Goal: Task Accomplishment & Management: Use online tool/utility

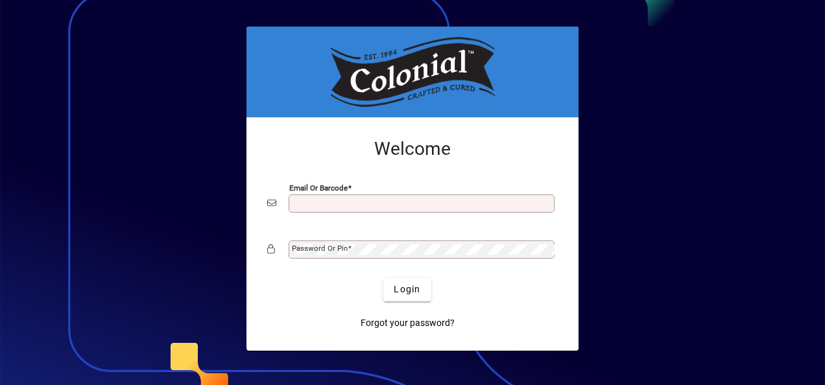
click at [347, 208] on input "Email or Barcode" at bounding box center [423, 203] width 262 height 10
type input "**********"
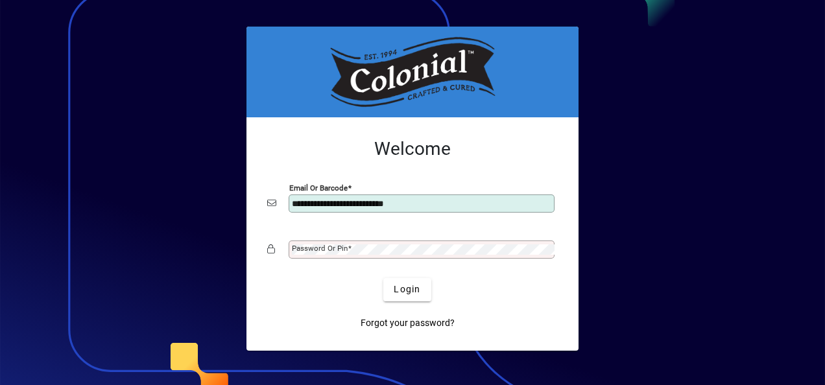
click at [342, 243] on label "Password or Pin" at bounding box center [322, 248] width 60 height 10
click at [383, 278] on button "Login" at bounding box center [406, 289] width 47 height 23
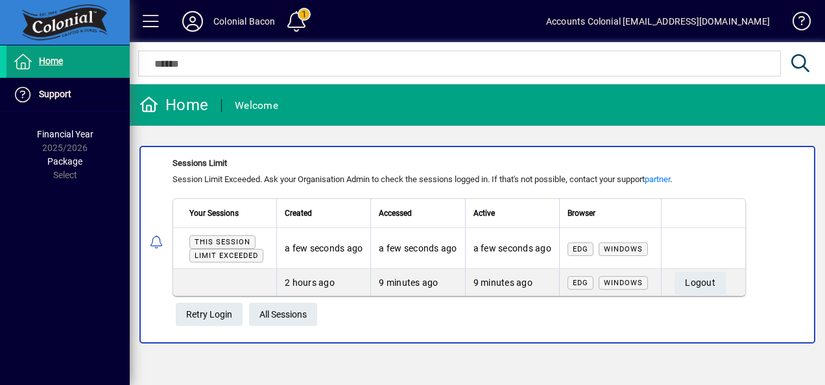
click at [300, 15] on span at bounding box center [296, 21] width 31 height 31
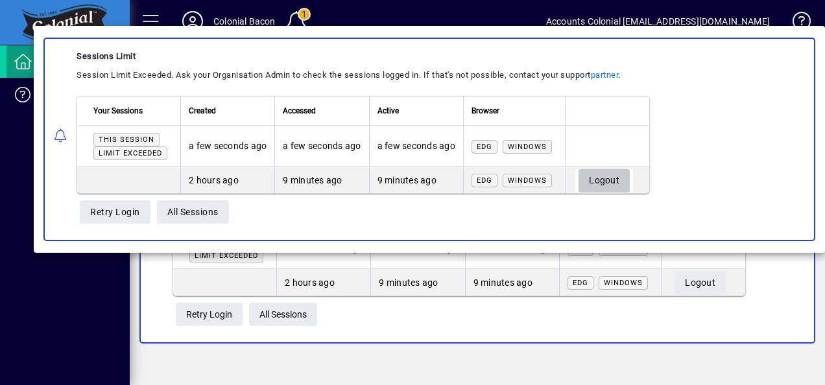
click at [614, 176] on span "Logout" at bounding box center [604, 180] width 30 height 21
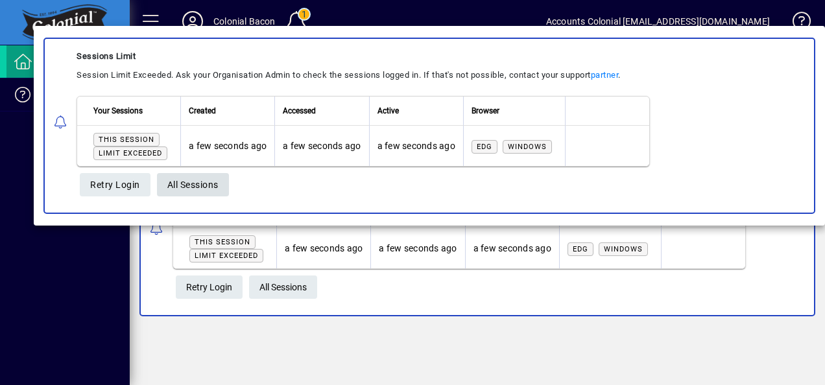
click at [191, 187] on span "All Sessions" at bounding box center [192, 184] width 51 height 21
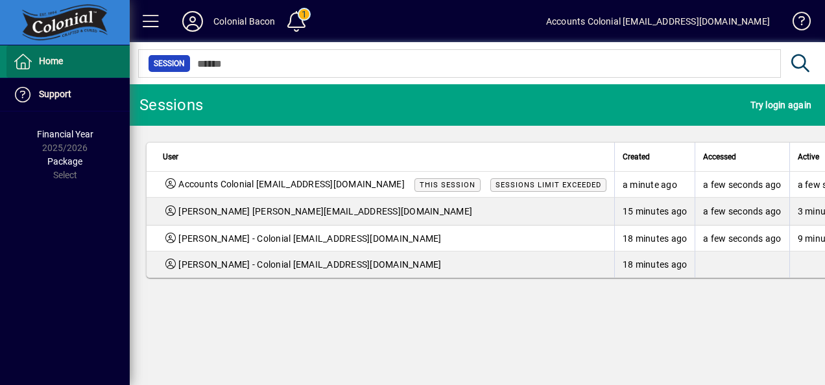
click at [50, 65] on span "Home" at bounding box center [51, 61] width 24 height 10
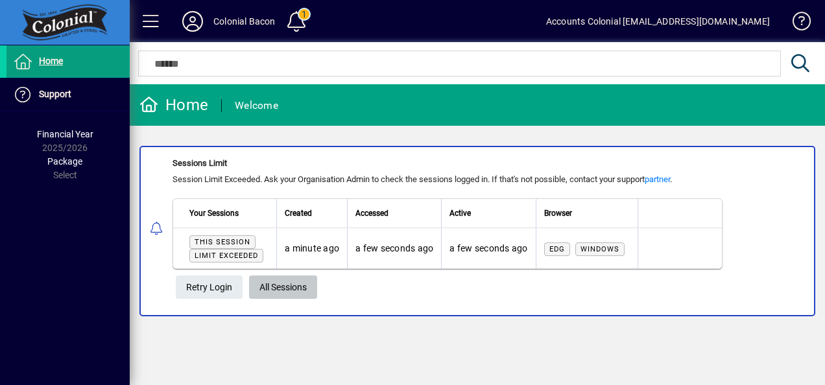
click at [267, 287] on span "All Sessions" at bounding box center [282, 287] width 47 height 21
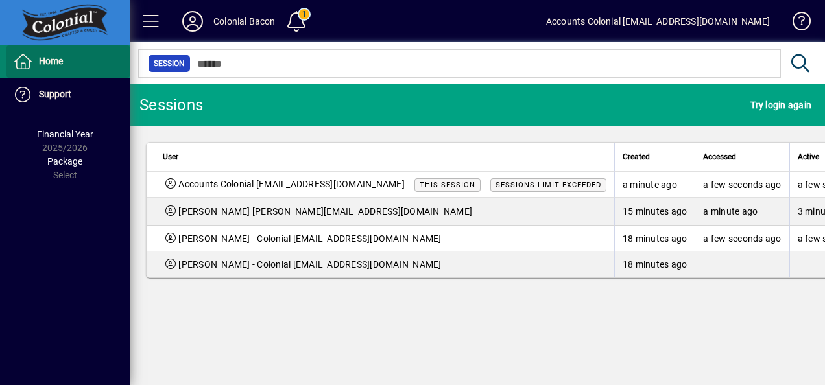
click at [61, 67] on span "Home" at bounding box center [34, 62] width 56 height 16
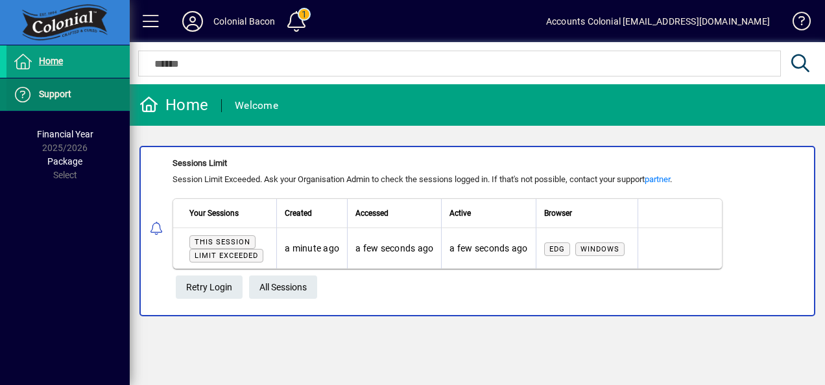
click at [58, 90] on span "Support" at bounding box center [55, 94] width 32 height 10
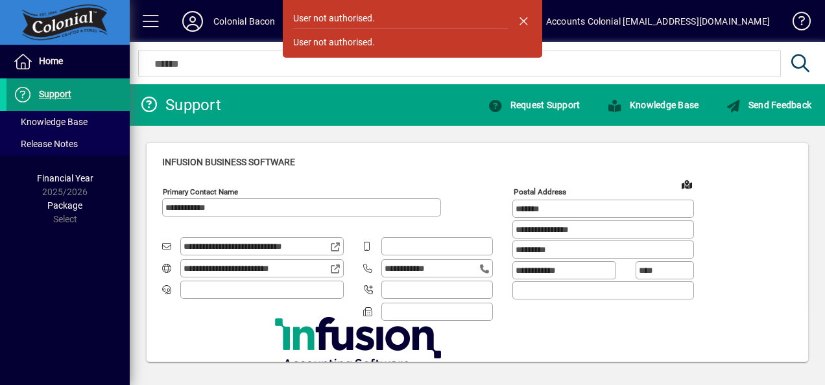
type input "**********"
click at [523, 16] on span "button" at bounding box center [523, 20] width 31 height 31
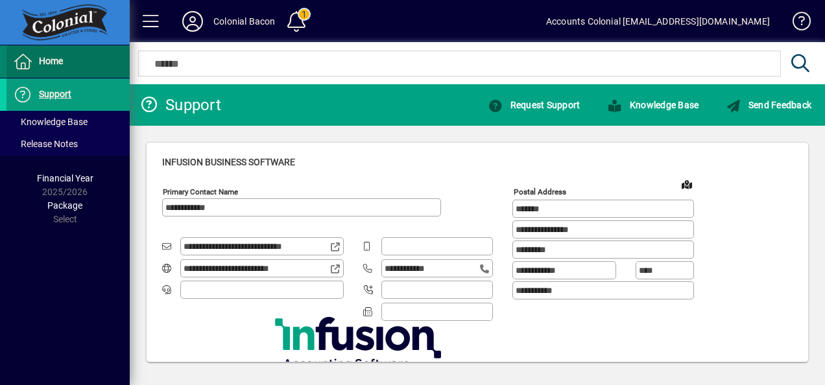
click at [51, 62] on span "Home" at bounding box center [51, 61] width 24 height 10
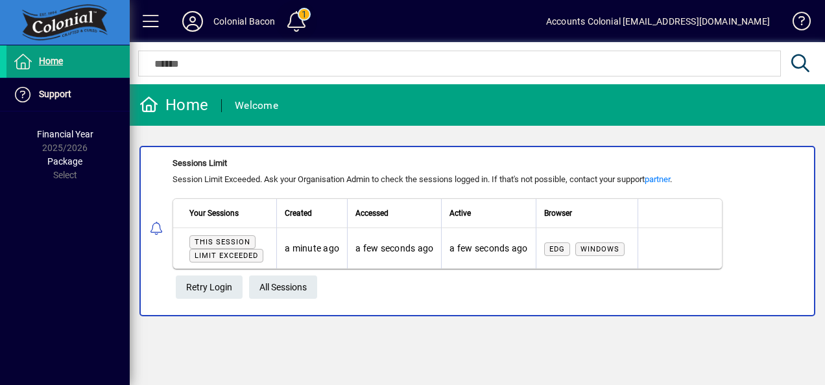
click at [296, 23] on span at bounding box center [296, 21] width 31 height 31
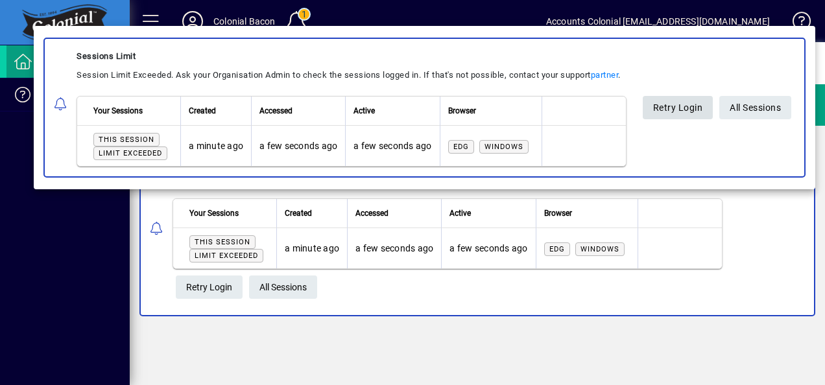
click at [653, 119] on span "Retry Login" at bounding box center [678, 107] width 50 height 21
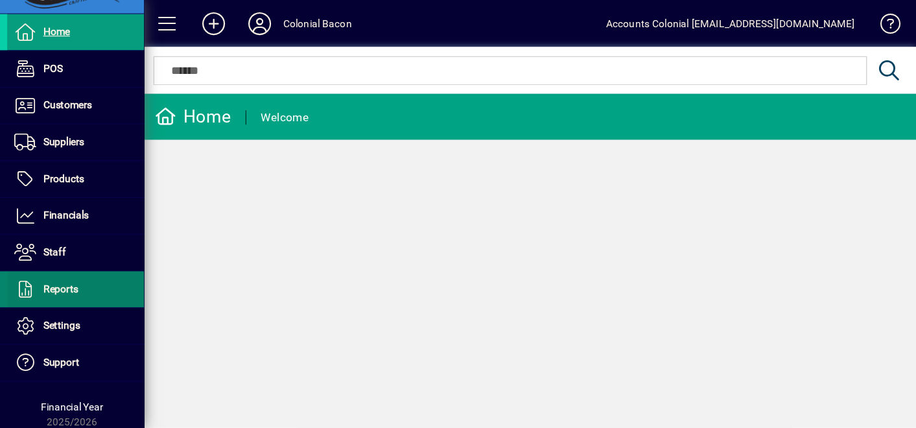
scroll to position [60, 0]
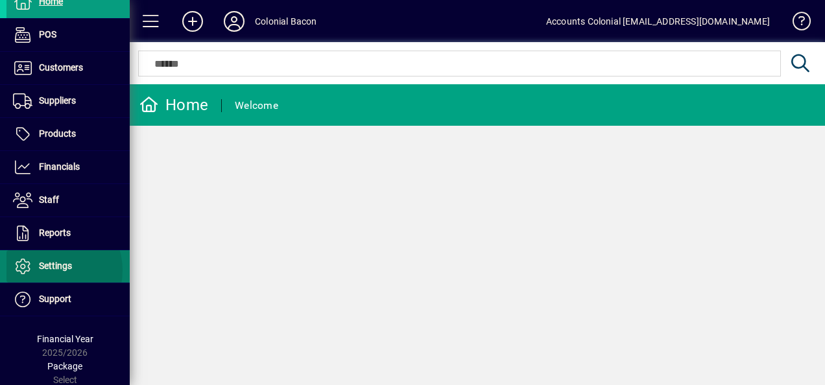
click at [48, 269] on span "Settings" at bounding box center [55, 266] width 33 height 10
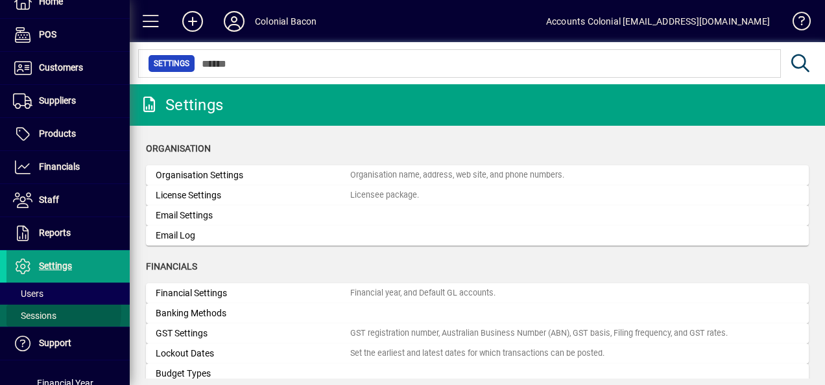
click at [37, 311] on span "Sessions" at bounding box center [34, 316] width 43 height 10
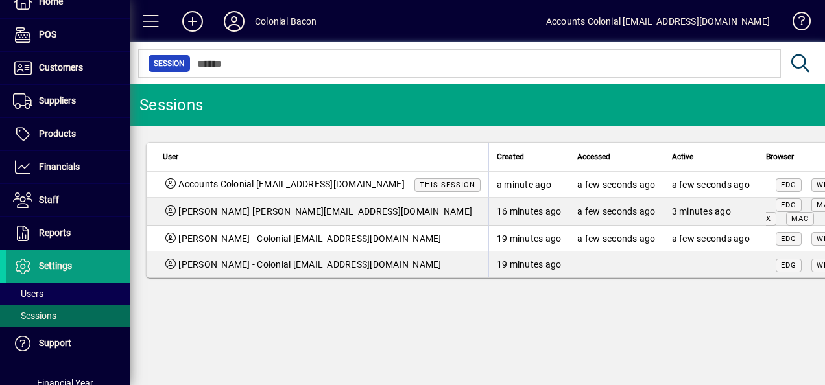
drag, startPoint x: 470, startPoint y: 161, endPoint x: 421, endPoint y: 154, distance: 49.3
click at [421, 154] on tr "User Created Accessed Active Browser" at bounding box center [550, 157] width 806 height 29
click at [804, 270] on div "Edg Windows" at bounding box center [813, 265] width 95 height 14
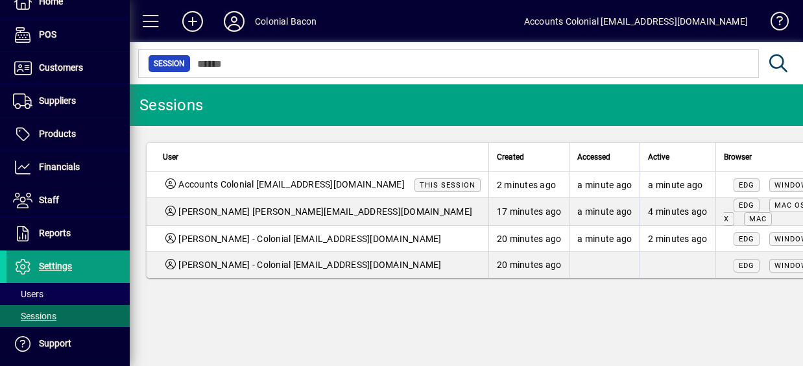
click at [470, 77] on mat-chip-set "Session" at bounding box center [448, 63] width 619 height 27
click at [534, 204] on td "17 minutes ago" at bounding box center [528, 212] width 81 height 28
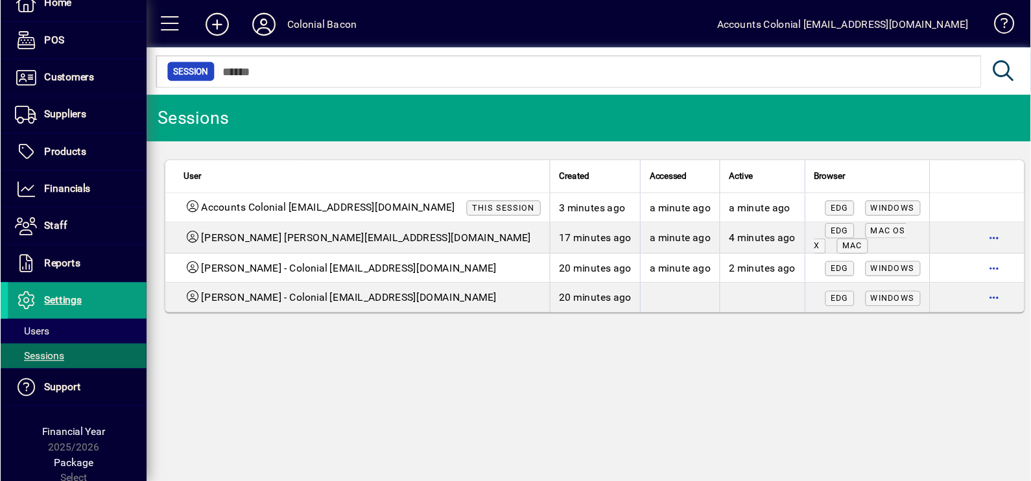
scroll to position [8, 0]
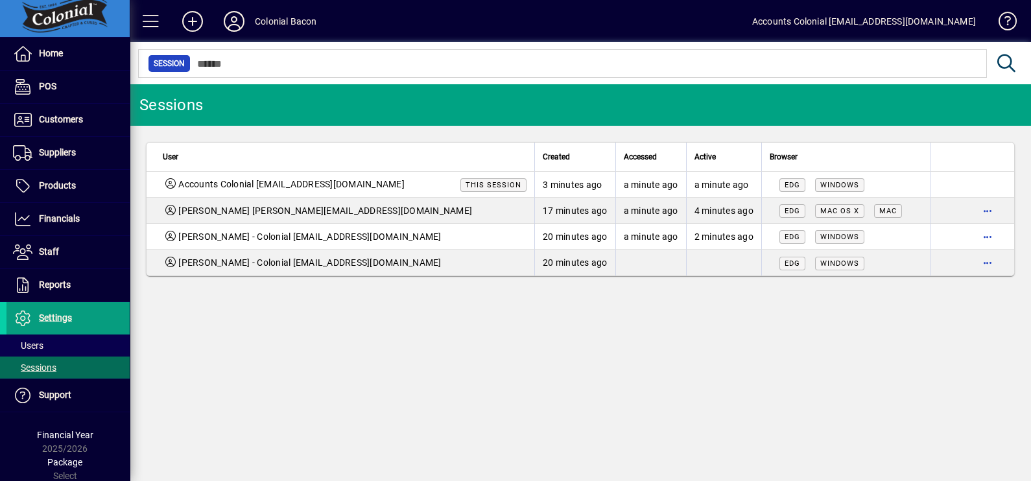
drag, startPoint x: 778, startPoint y: 0, endPoint x: 495, endPoint y: 353, distance: 453.1
click at [495, 353] on div "Sessions User Created Accessed Active Browser Accounts Colonial accounts@coloni…" at bounding box center [581, 282] width 902 height 397
click at [824, 263] on span "button" at bounding box center [987, 262] width 31 height 31
click at [824, 287] on span "Logout" at bounding box center [933, 290] width 109 height 16
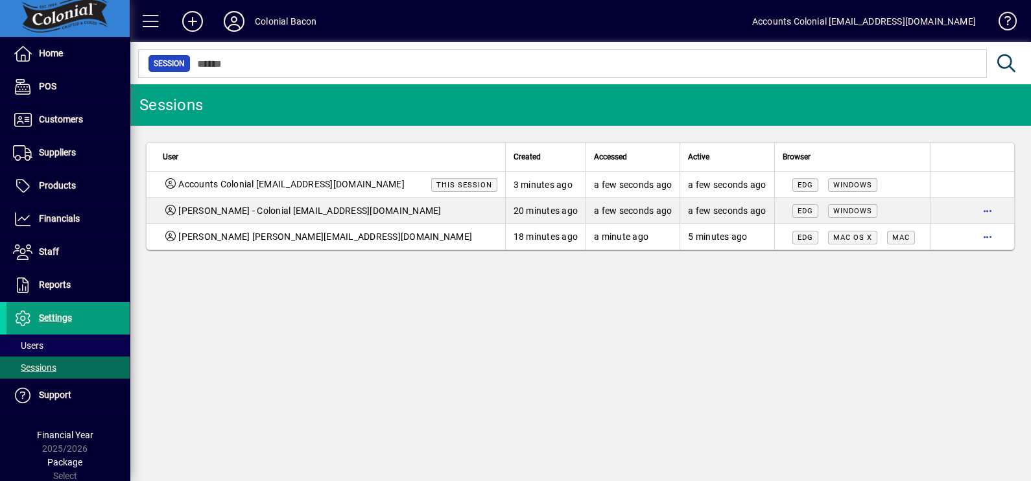
drag, startPoint x: 836, startPoint y: 336, endPoint x: 871, endPoint y: 357, distance: 40.7
click at [824, 357] on div "Sessions User Created Accessed Active Browser Accounts Colonial accounts@coloni…" at bounding box center [581, 282] width 902 height 397
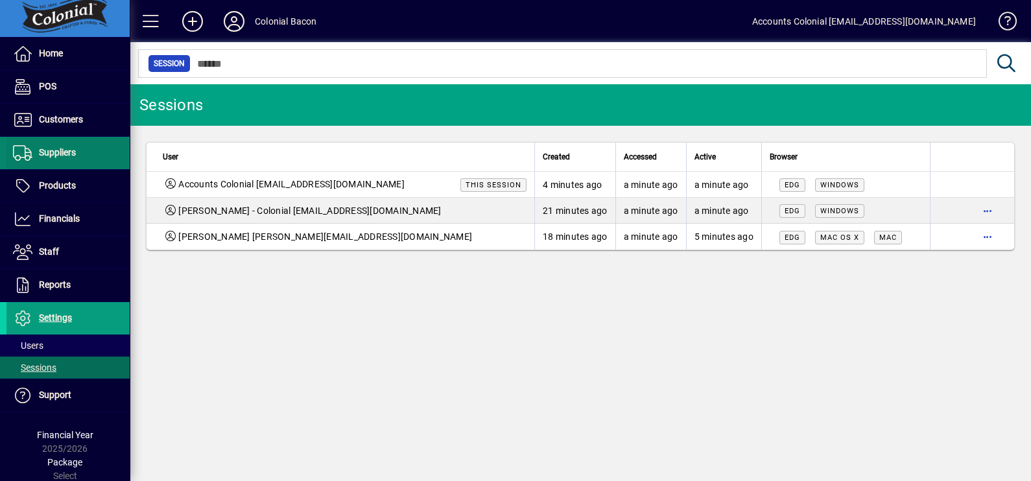
click at [75, 152] on span "Suppliers" at bounding box center [57, 152] width 37 height 10
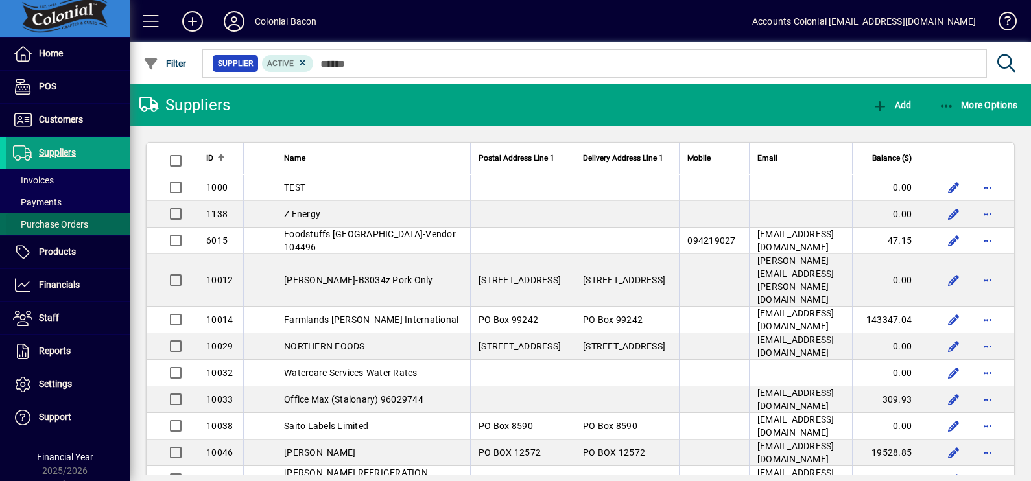
click at [54, 223] on span "Purchase Orders" at bounding box center [50, 224] width 75 height 10
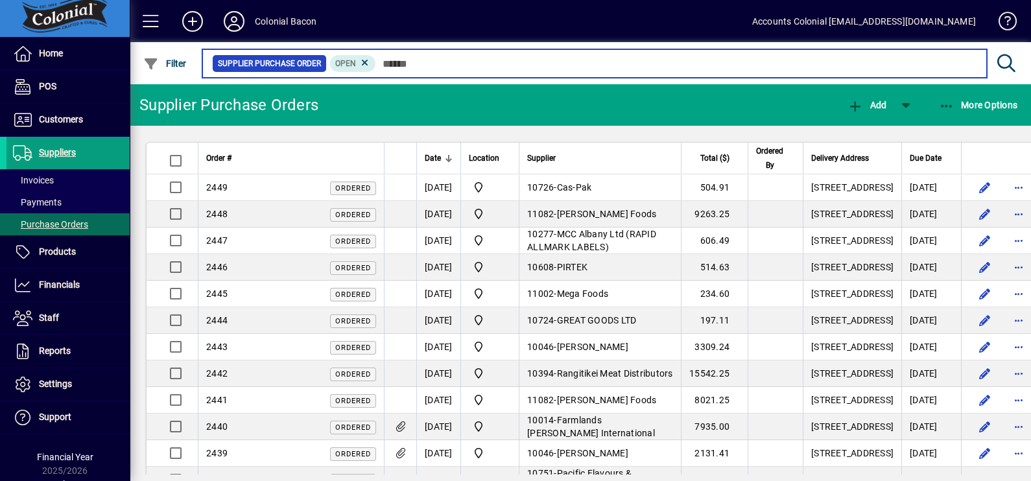
click at [412, 71] on input "text" at bounding box center [676, 63] width 601 height 18
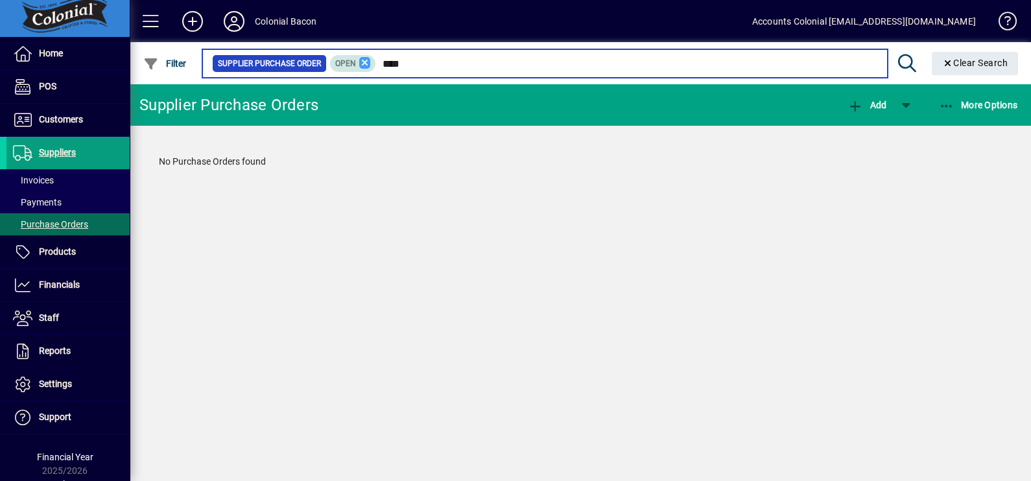
drag, startPoint x: 436, startPoint y: 64, endPoint x: 358, endPoint y: 64, distance: 77.8
click at [359, 64] on div "Supplier Purchase Order Open ****" at bounding box center [544, 63] width 665 height 18
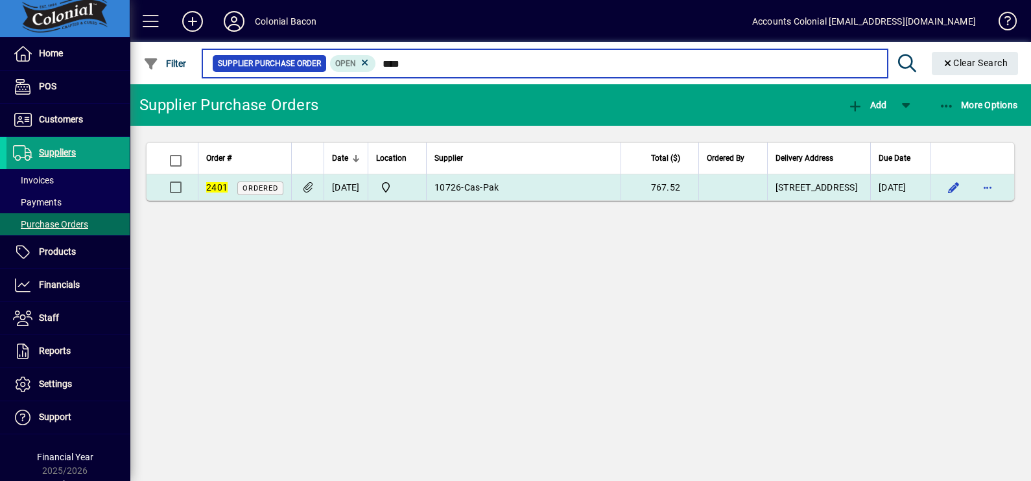
type input "****"
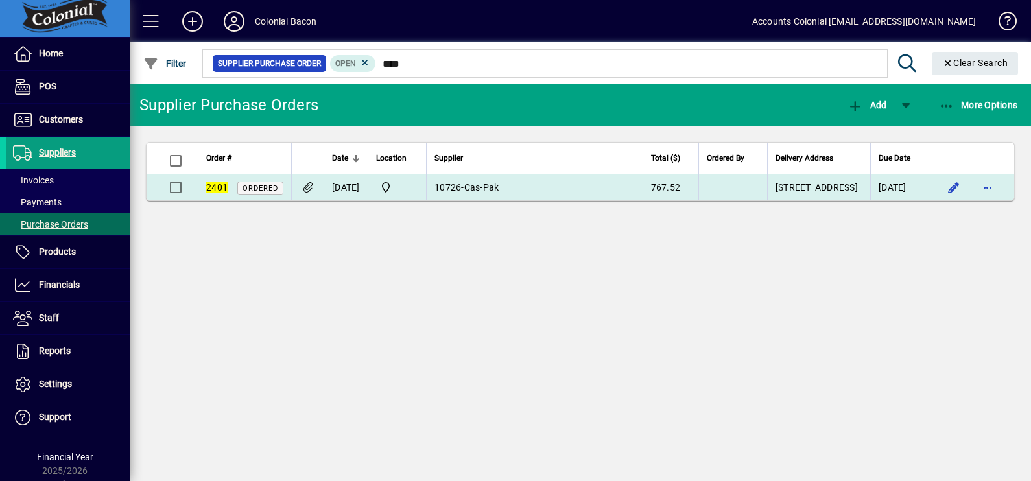
click at [543, 193] on td "10726 - Cas-Pak" at bounding box center [523, 187] width 195 height 26
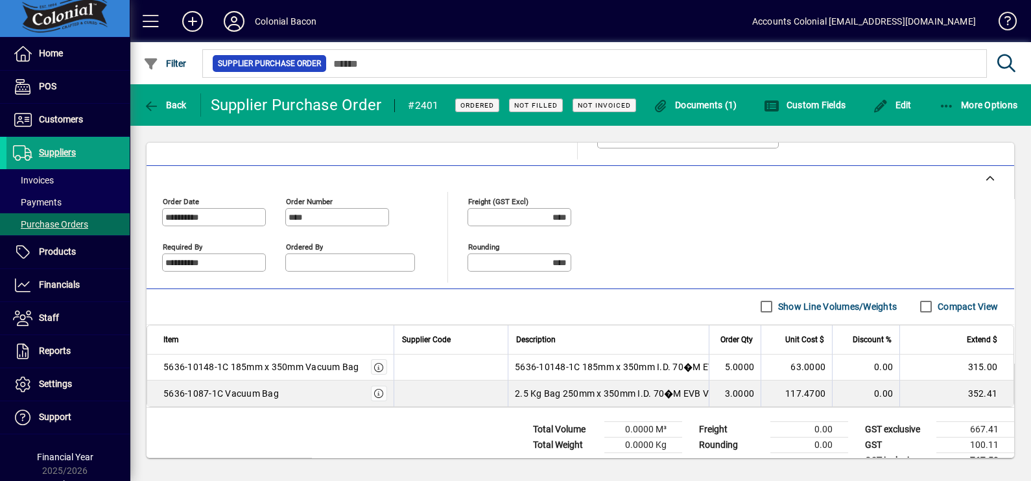
scroll to position [291, 0]
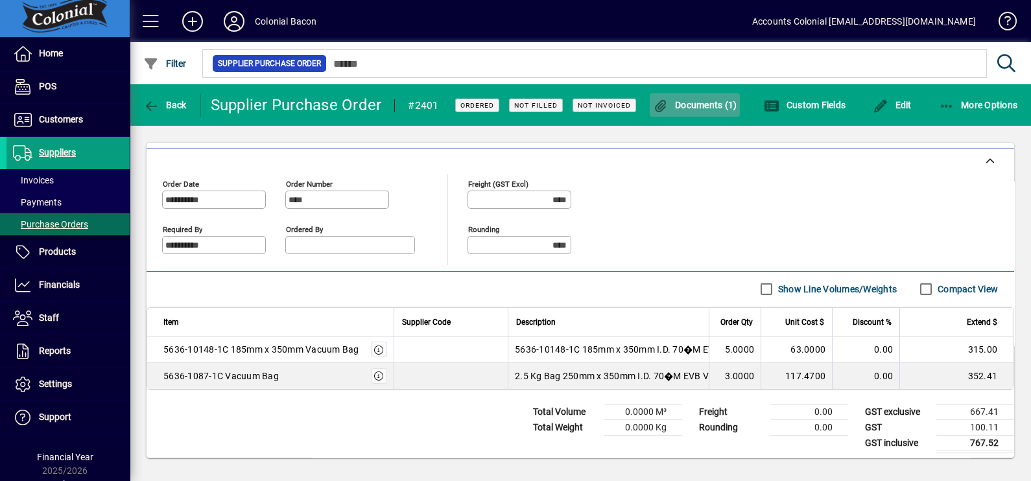
click at [719, 104] on span "Documents (1)" at bounding box center [695, 105] width 84 height 10
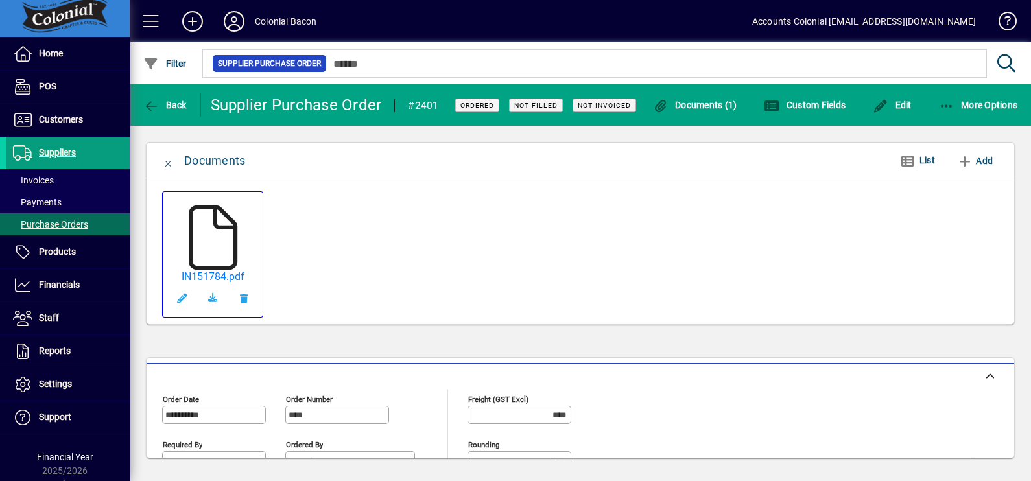
click at [202, 251] on icon at bounding box center [212, 238] width 65 height 65
